Goal: Transaction & Acquisition: Purchase product/service

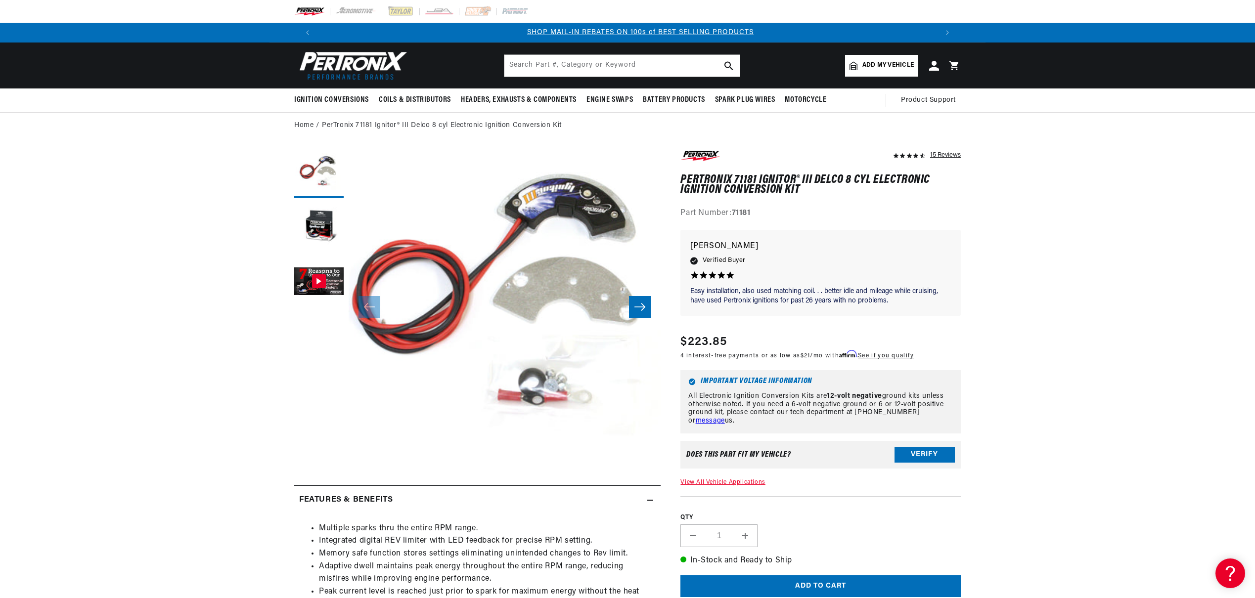
scroll to position [0, 618]
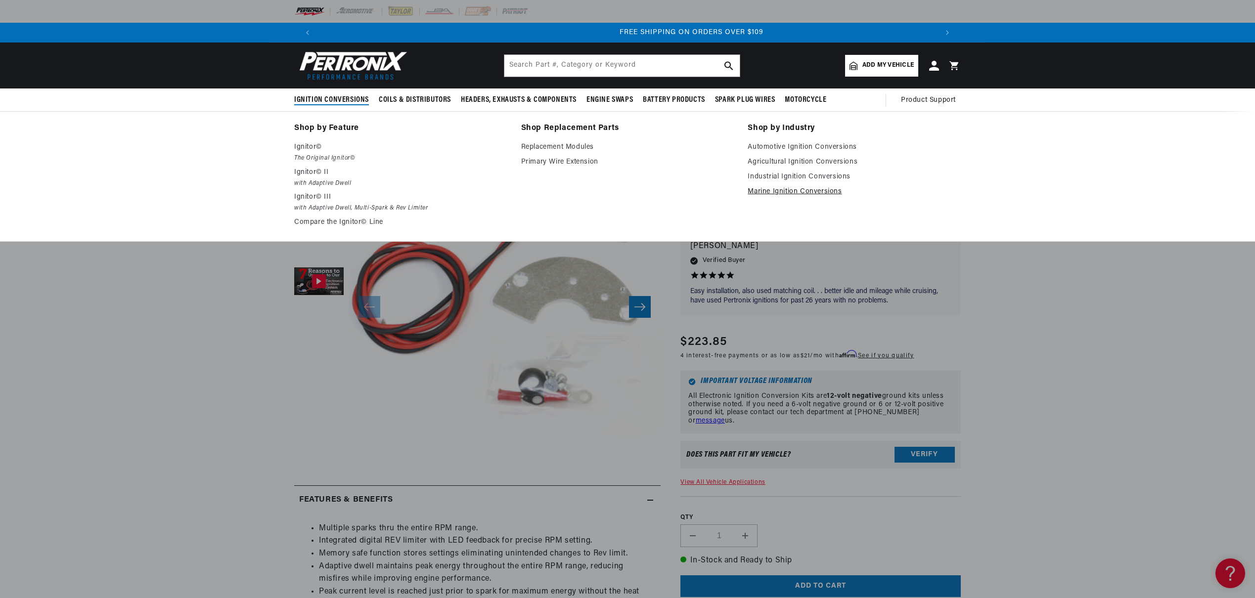
click at [808, 191] on link "Marine Ignition Conversions" at bounding box center [854, 192] width 213 height 12
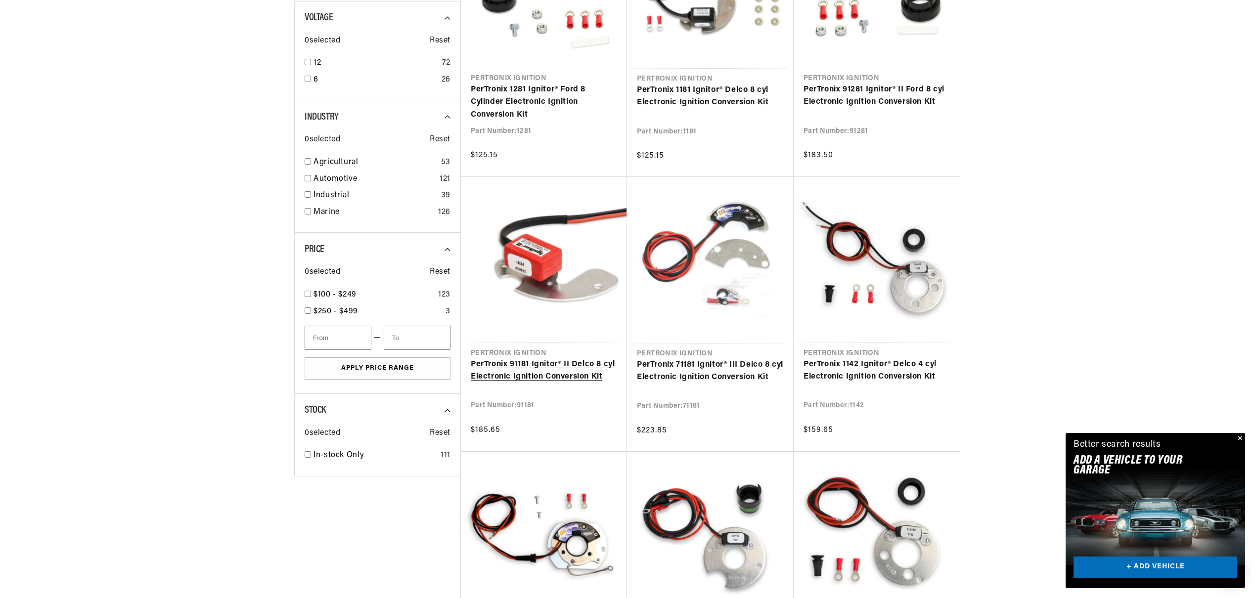
scroll to position [0, 1235]
click at [581, 363] on link "PerTronix 91181 Ignitor® II Delco 8 cyl Electronic Ignition Conversion Kit" at bounding box center [544, 371] width 146 height 25
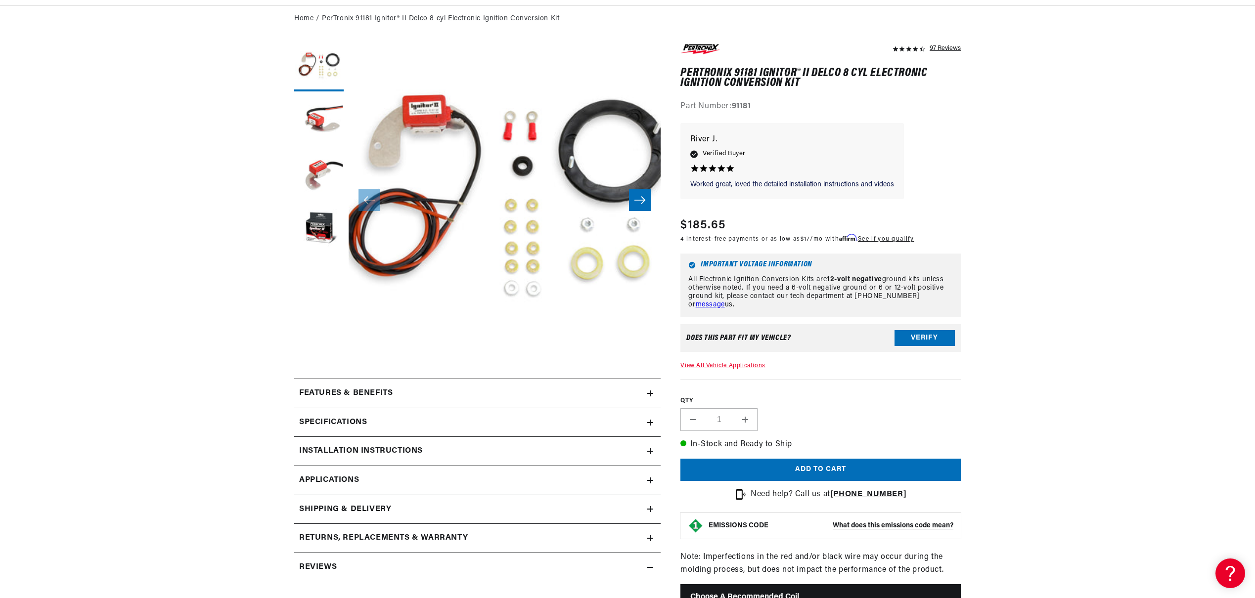
scroll to position [295, 0]
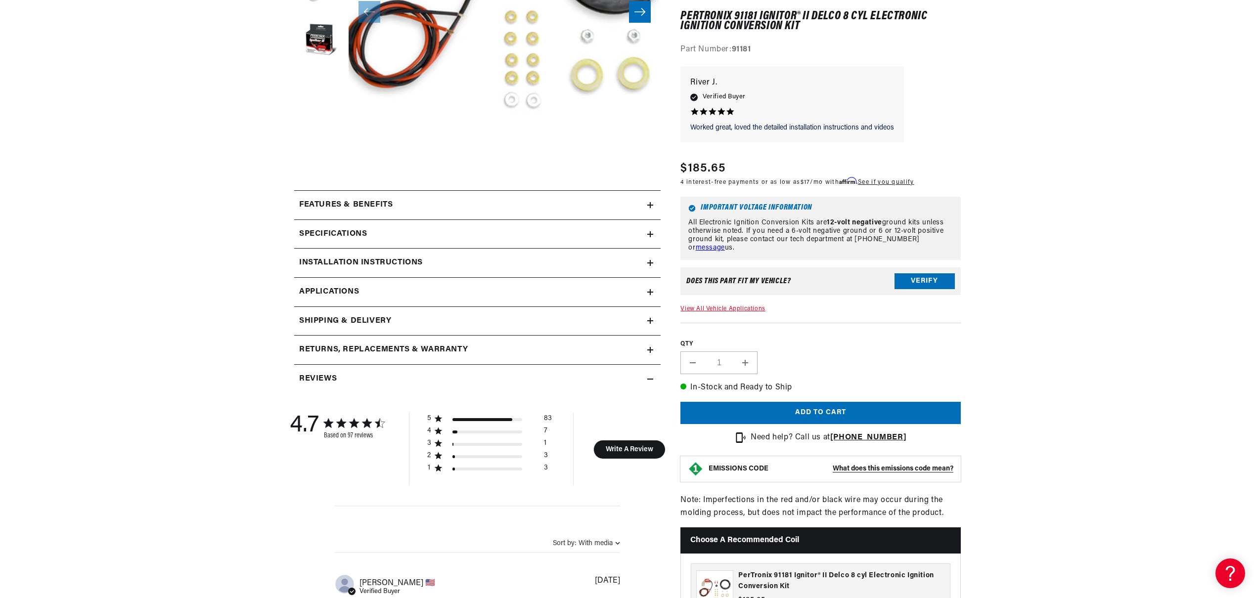
click at [651, 205] on icon at bounding box center [650, 205] width 6 height 0
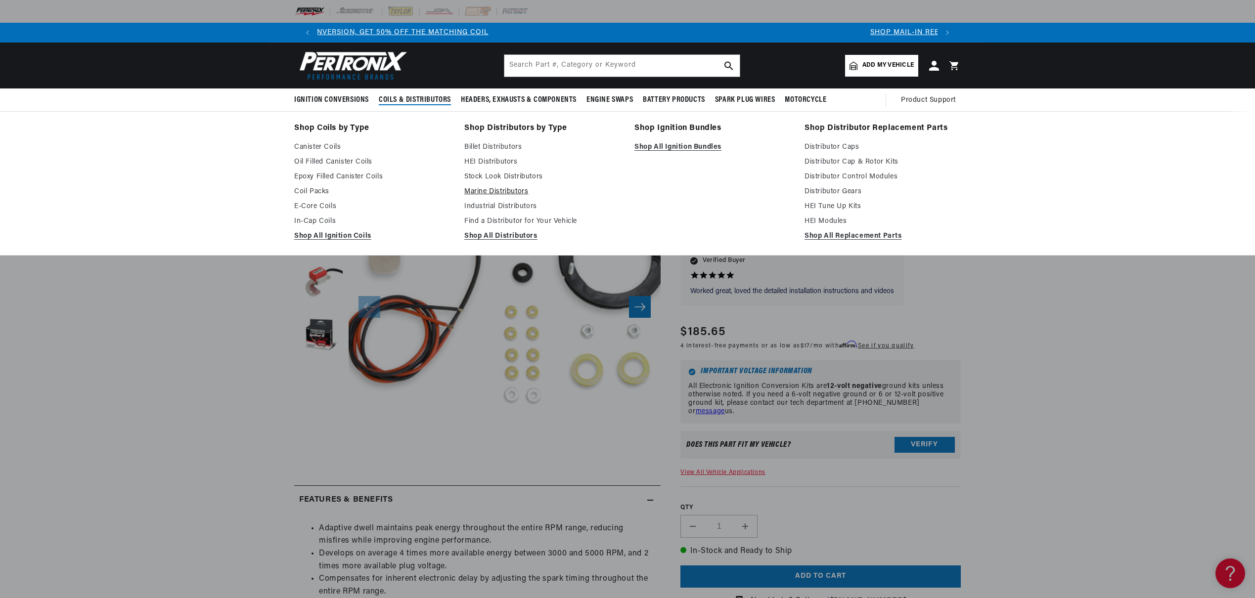
scroll to position [0, 47]
click at [481, 191] on link "Marine Distributors" at bounding box center [542, 192] width 156 height 12
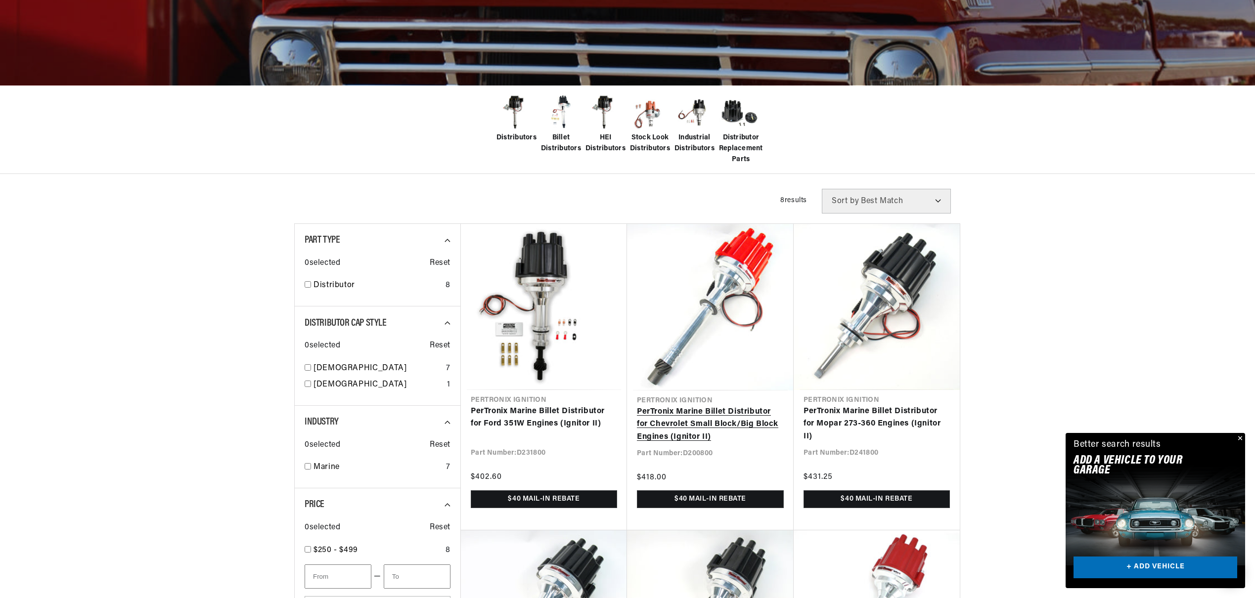
click at [729, 424] on link "PerTronix Marine Billet Distributor for Chevrolet Small Block/Big Block Engines…" at bounding box center [710, 425] width 147 height 38
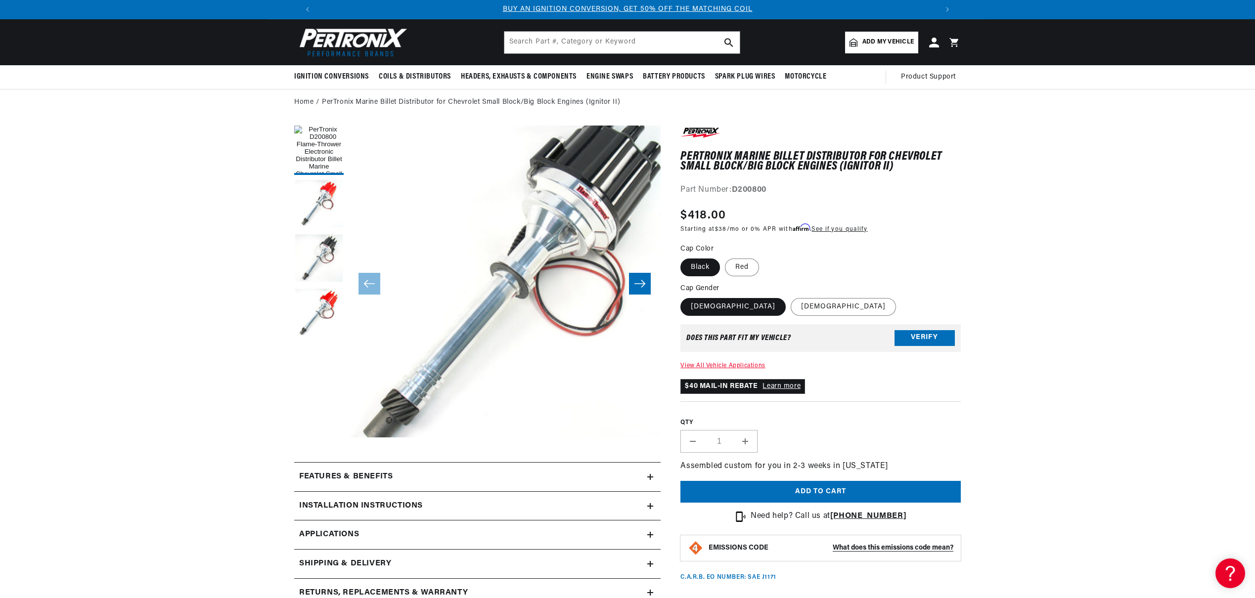
scroll to position [47, 0]
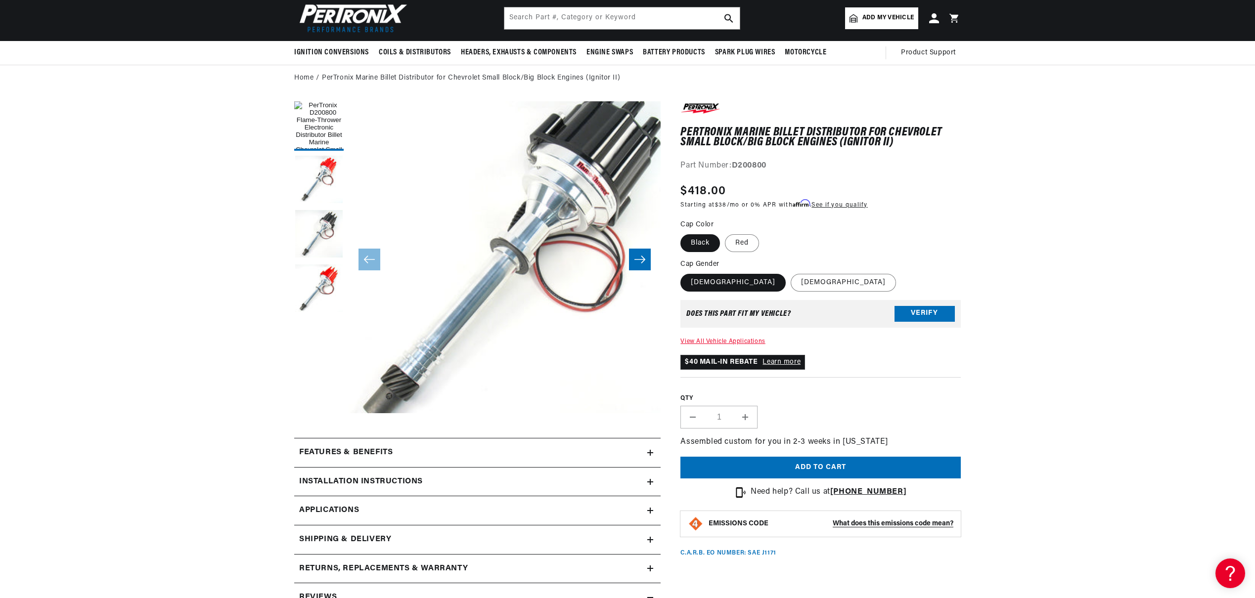
click at [638, 263] on icon "Slide right" at bounding box center [640, 260] width 12 height 10
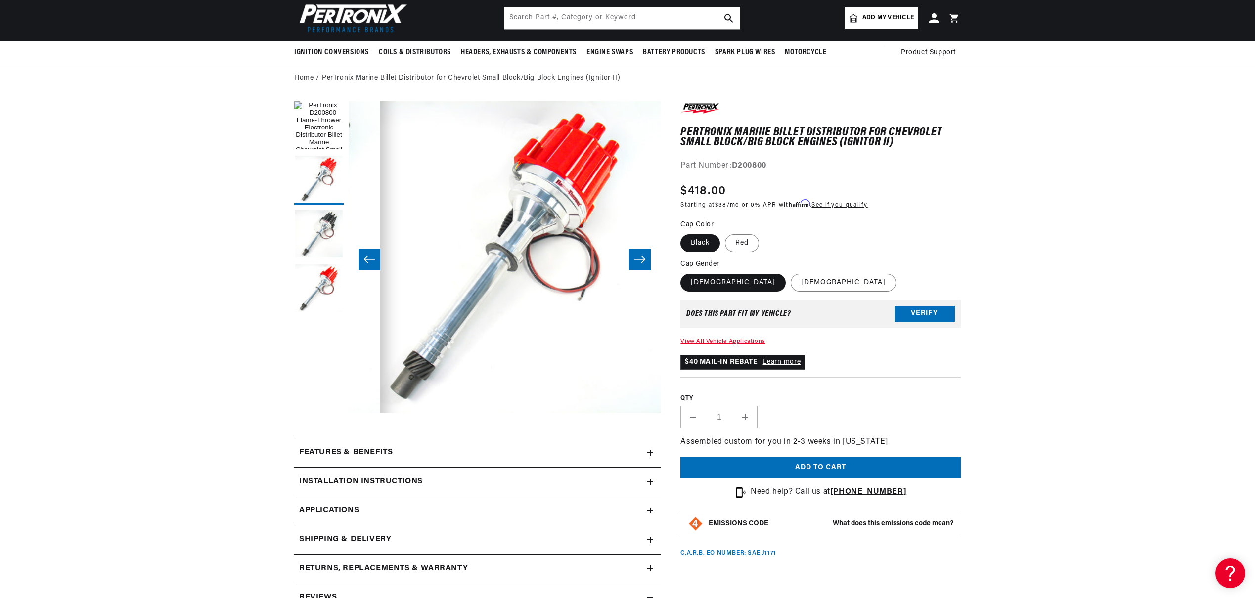
scroll to position [0, 618]
click at [638, 263] on icon "Slide right" at bounding box center [640, 260] width 12 height 10
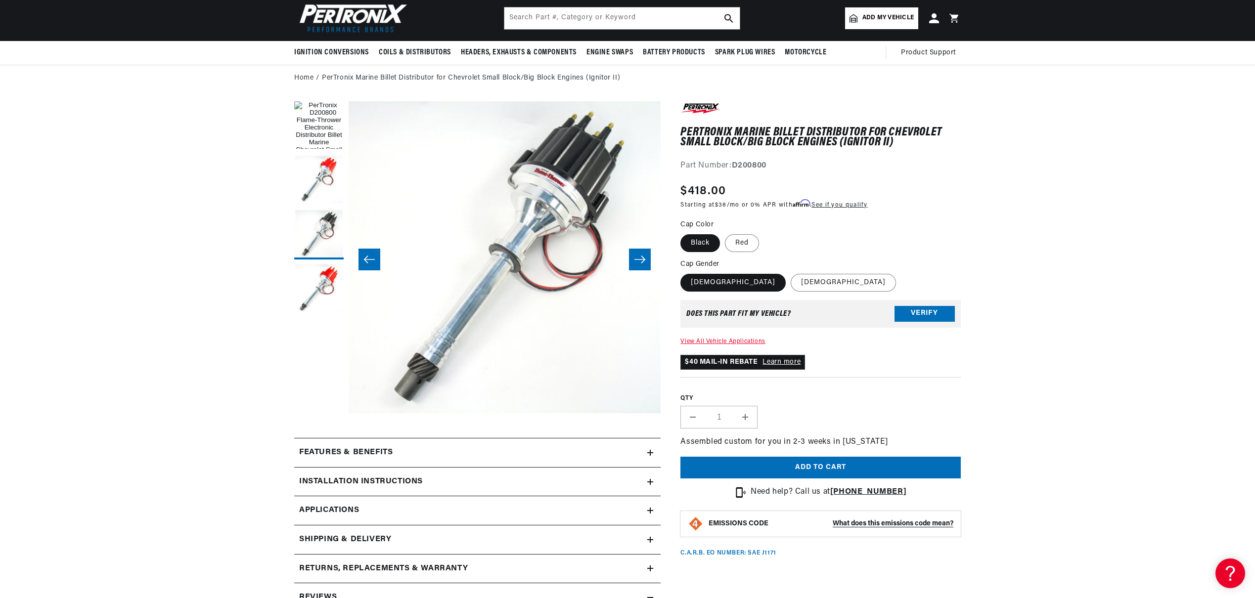
click at [638, 263] on icon "Slide right" at bounding box center [640, 260] width 12 height 10
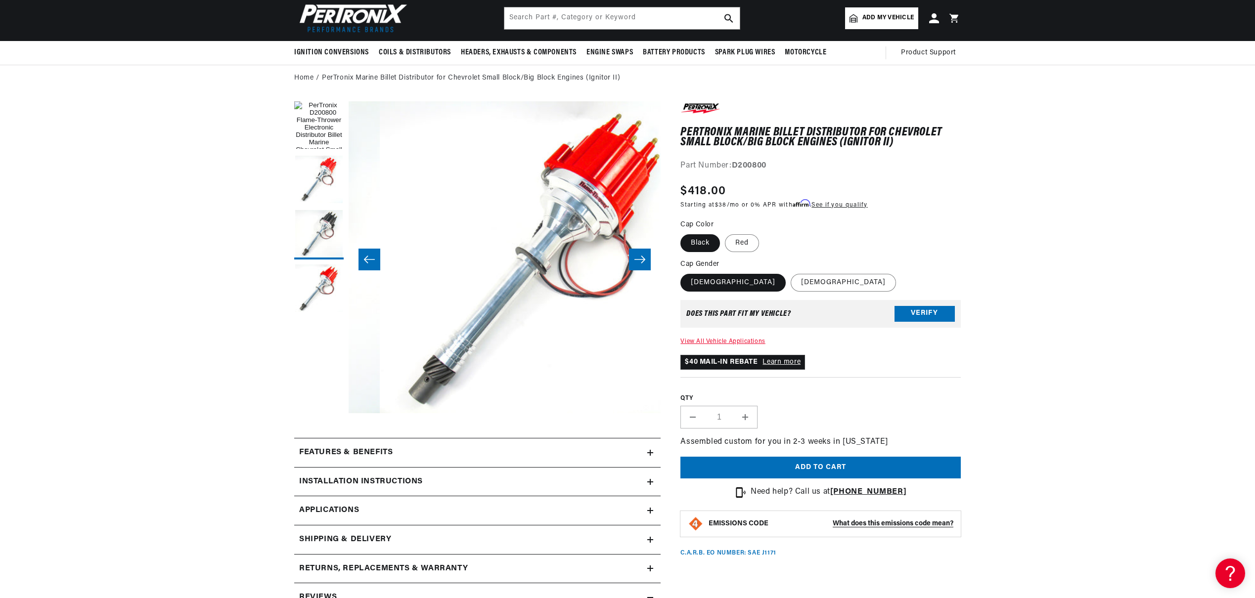
scroll to position [0, 937]
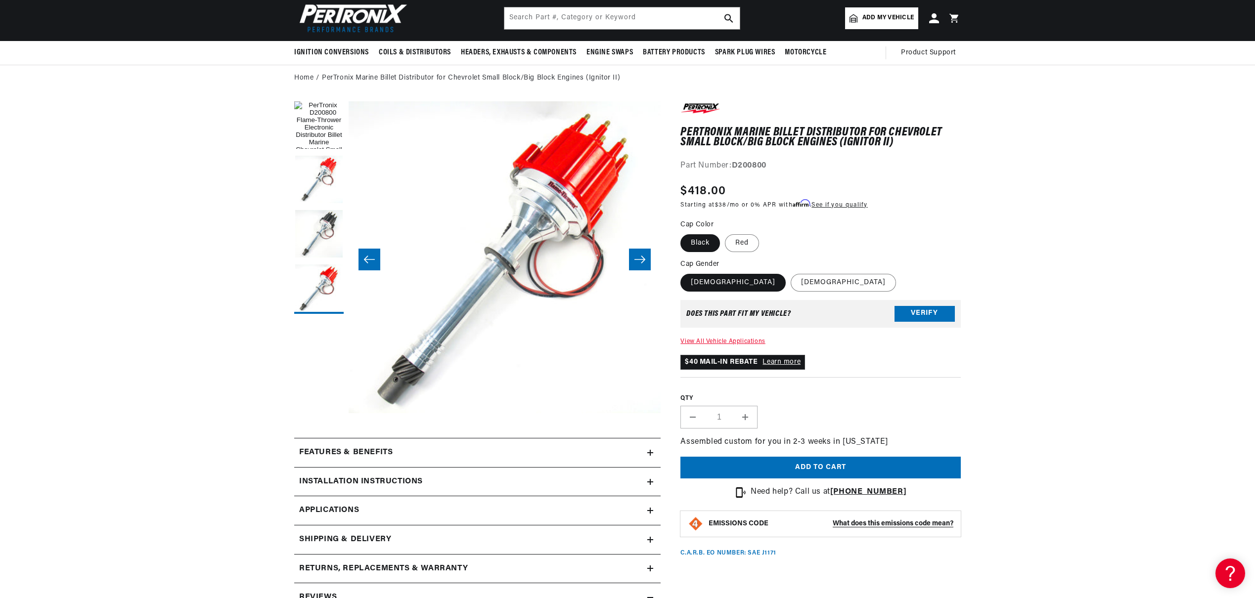
click at [638, 263] on icon "Slide right" at bounding box center [640, 260] width 12 height 10
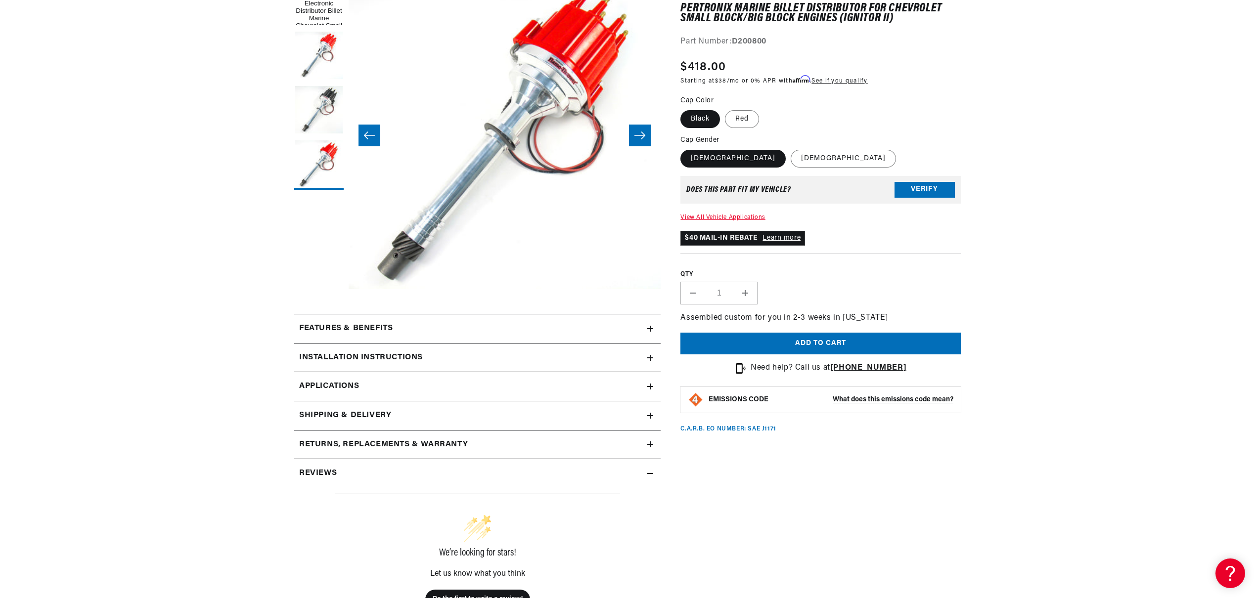
scroll to position [260, 0]
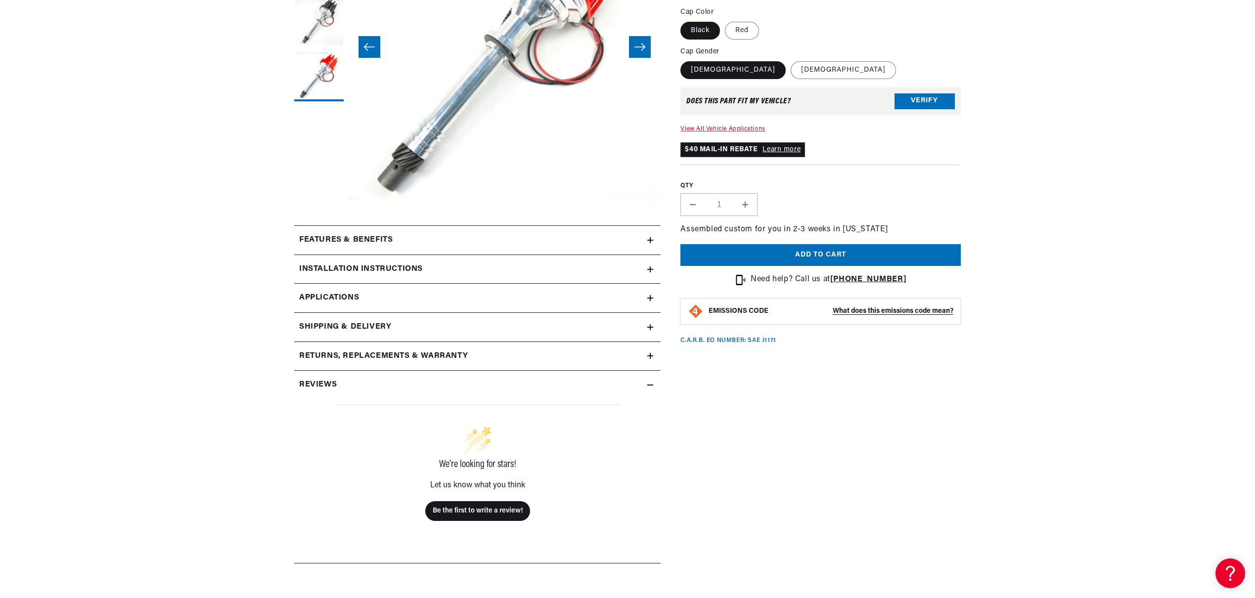
click at [650, 241] on icon at bounding box center [650, 240] width 0 height 6
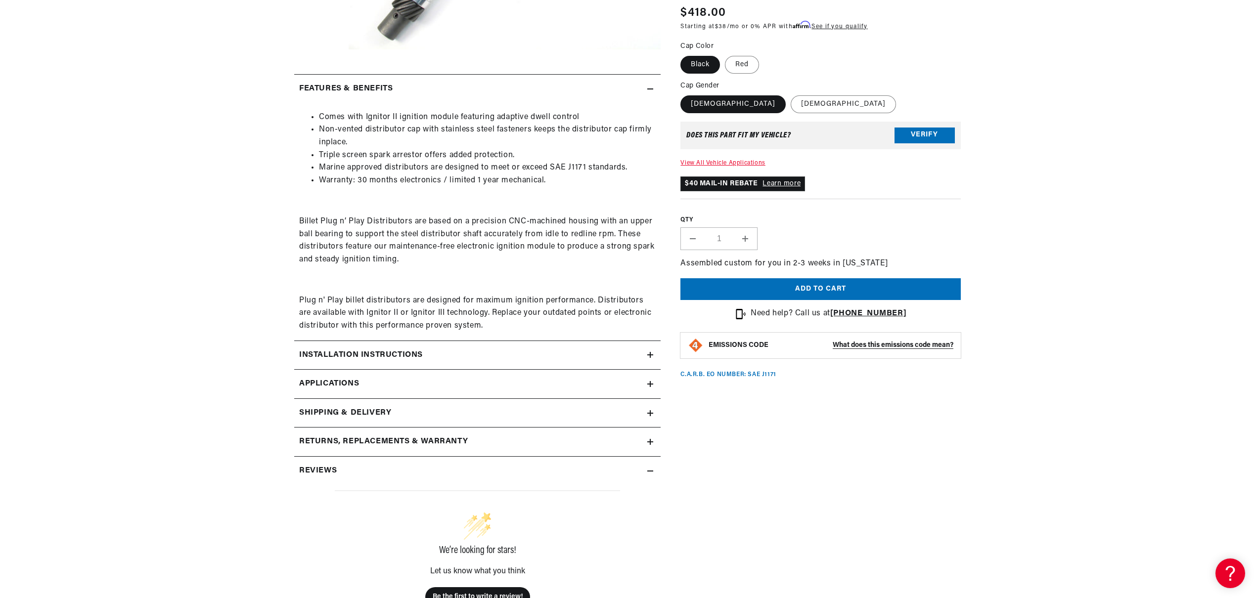
scroll to position [0, 1235]
click at [651, 352] on icon at bounding box center [650, 355] width 6 height 6
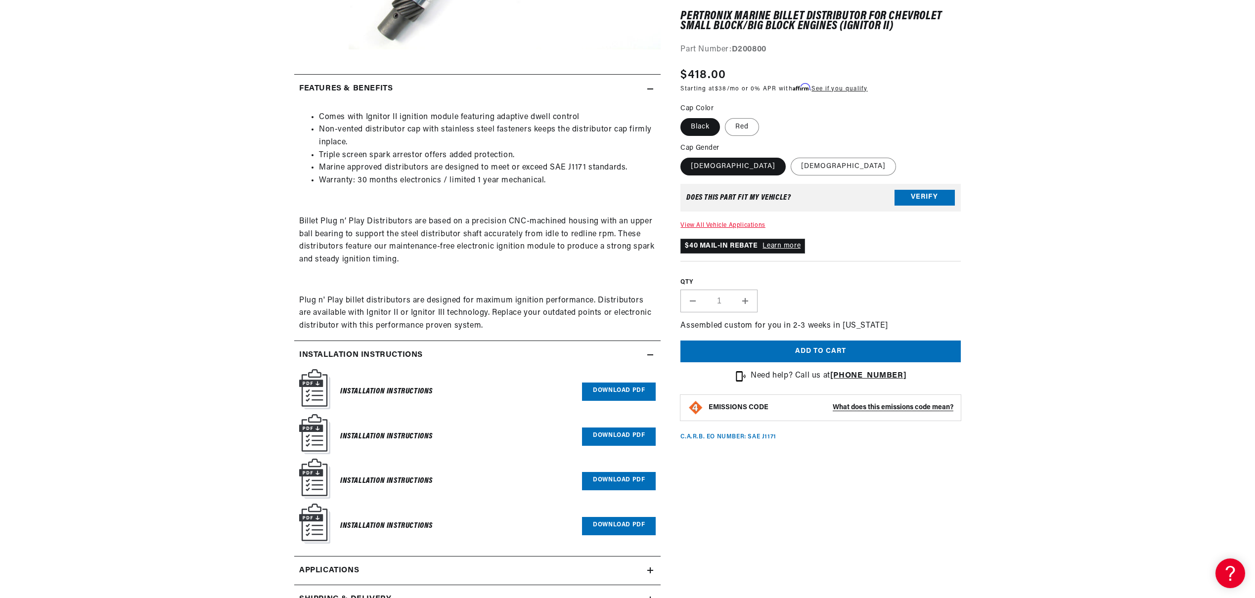
scroll to position [448, 0]
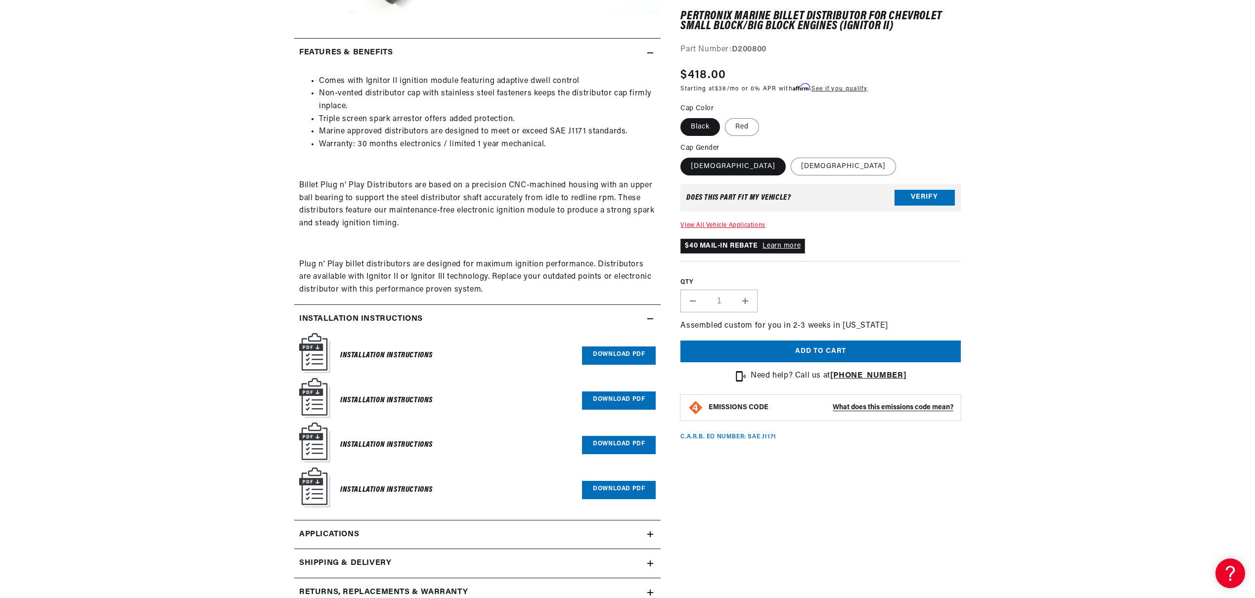
drag, startPoint x: 200, startPoint y: 425, endPoint x: 207, endPoint y: 436, distance: 12.9
click at [200, 425] on section "PerTronix Marine Billet Distributor for Chevrolet Small Block/Big Block Engines…" at bounding box center [627, 253] width 1255 height 1125
click at [646, 525] on link "Applications" at bounding box center [477, 535] width 366 height 29
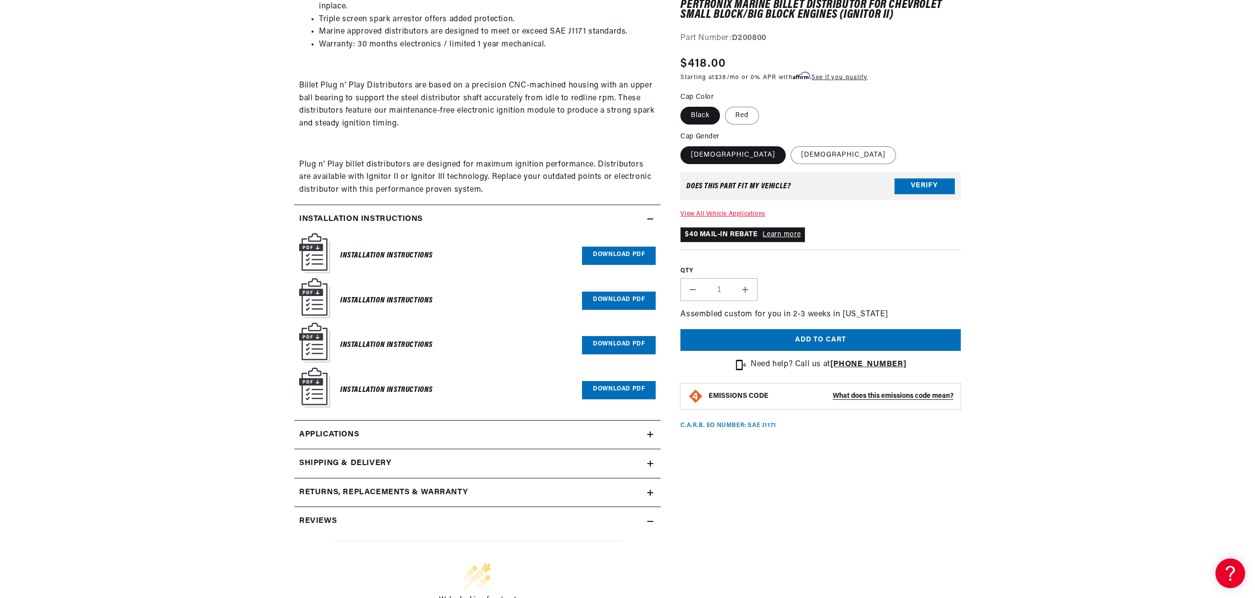
click at [650, 519] on icon at bounding box center [650, 522] width 6 height 6
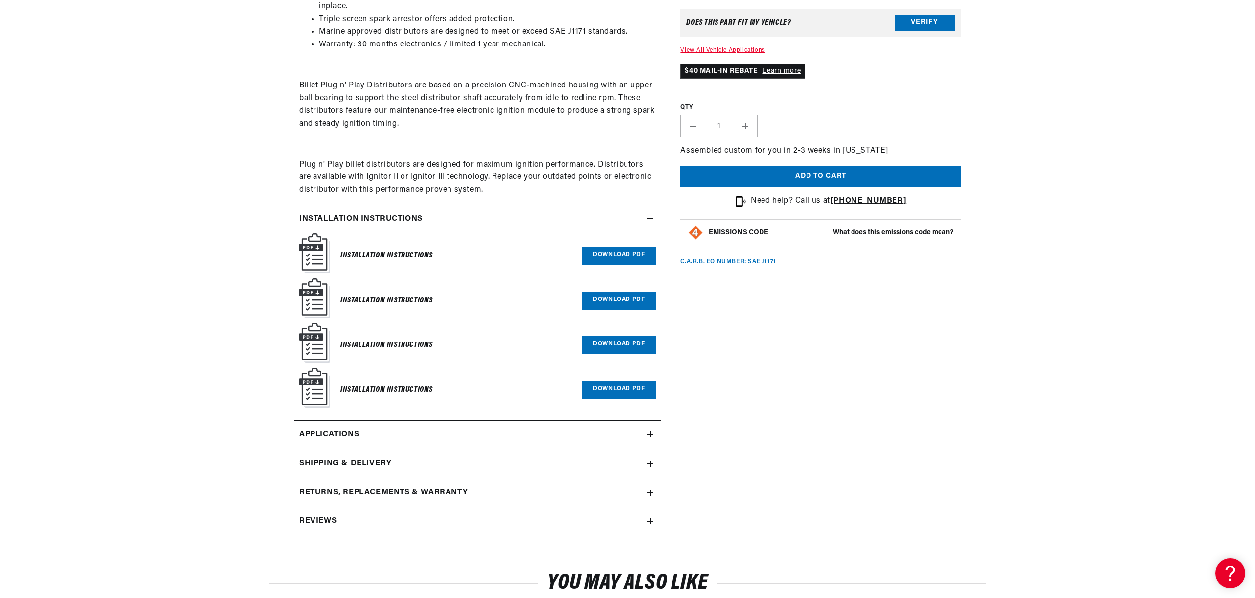
click at [650, 519] on icon at bounding box center [650, 522] width 0 height 6
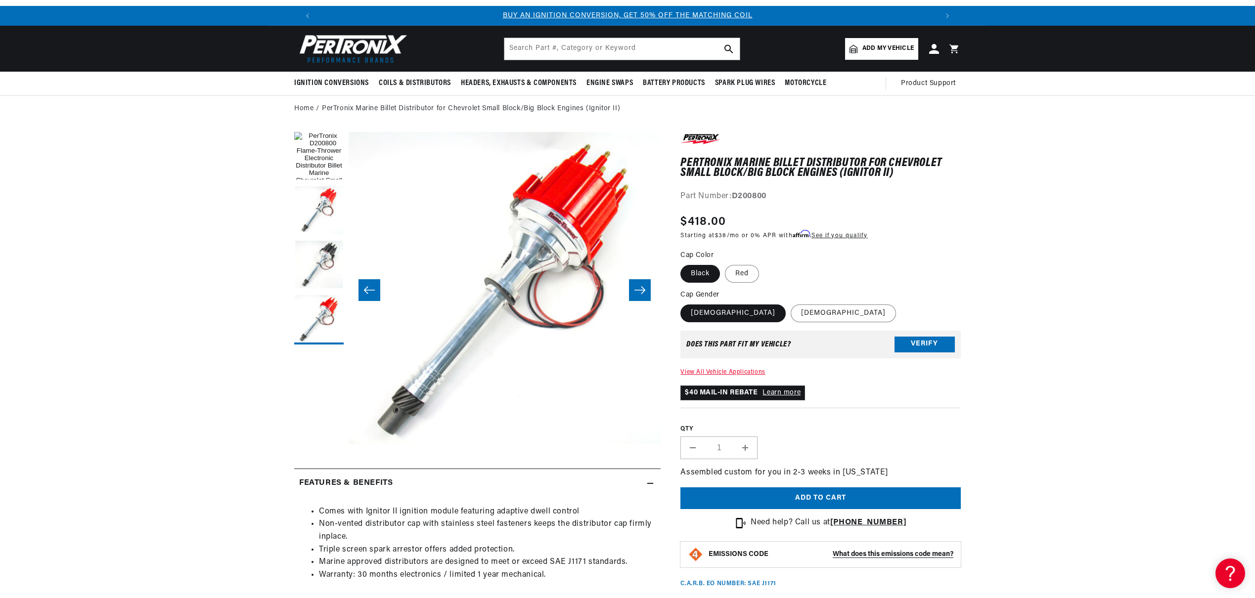
click at [704, 269] on label "Black" at bounding box center [701, 274] width 40 height 18
click at [684, 264] on input "Black" at bounding box center [683, 263] width 0 height 0
click at [750, 269] on label "Red" at bounding box center [742, 274] width 34 height 18
click at [726, 264] on input "Red" at bounding box center [725, 263] width 0 height 0
radio input "true"
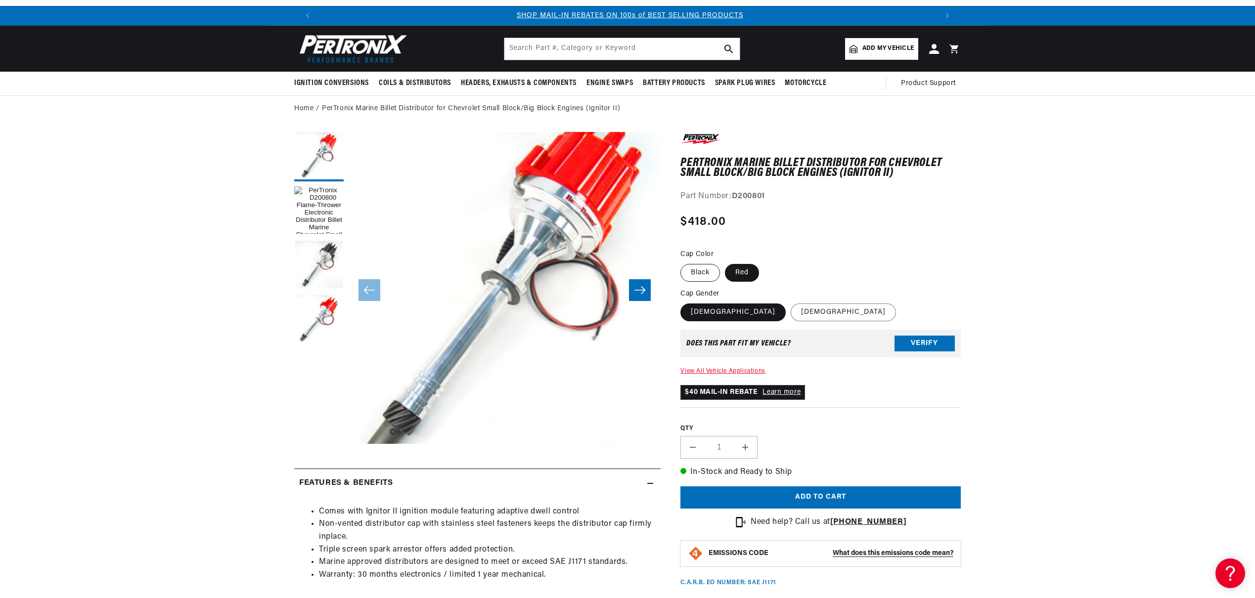
click at [696, 274] on label "Black" at bounding box center [701, 273] width 40 height 18
click at [684, 263] on input "Black" at bounding box center [683, 262] width 0 height 0
radio input "true"
